Goal: Find specific page/section: Find specific page/section

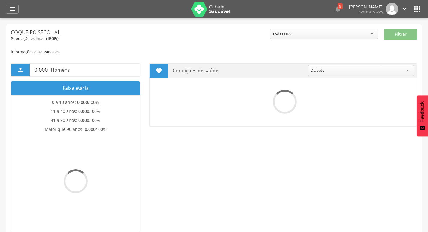
click at [16, 13] on div "" at bounding box center [12, 9] width 13 height 9
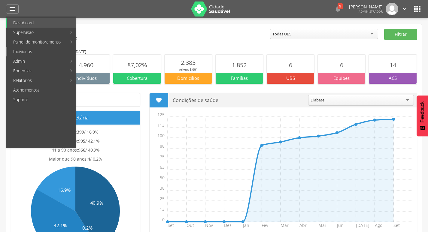
click at [37, 56] on link "Indivíduos" at bounding box center [41, 52] width 69 height 10
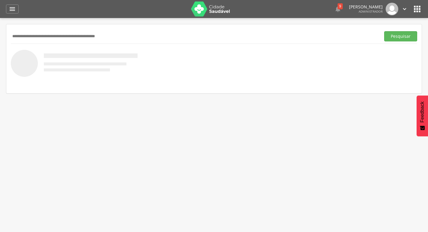
click at [62, 37] on input "text" at bounding box center [195, 36] width 368 height 10
type input "**********"
click at [384, 31] on button "Pesquisar" at bounding box center [400, 36] width 33 height 10
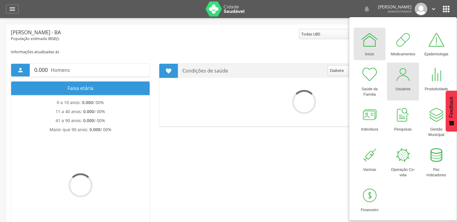
click at [408, 81] on div at bounding box center [403, 75] width 18 height 18
